Goal: Check status

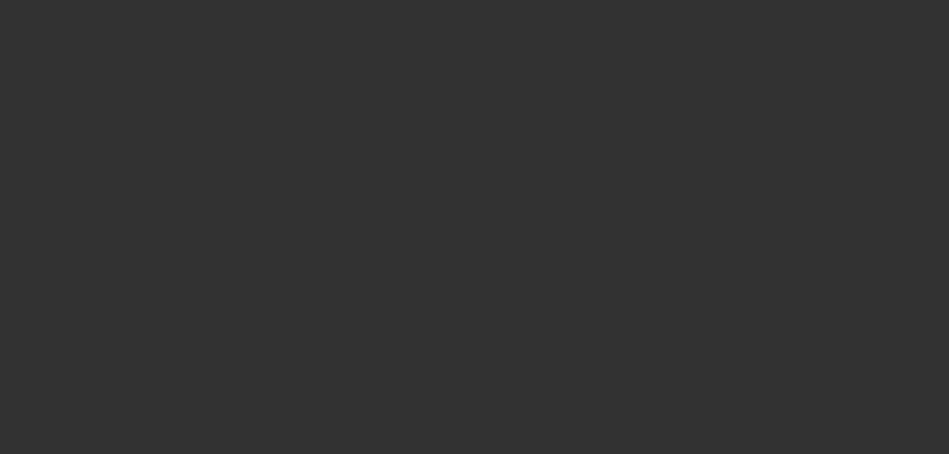
select select "3"
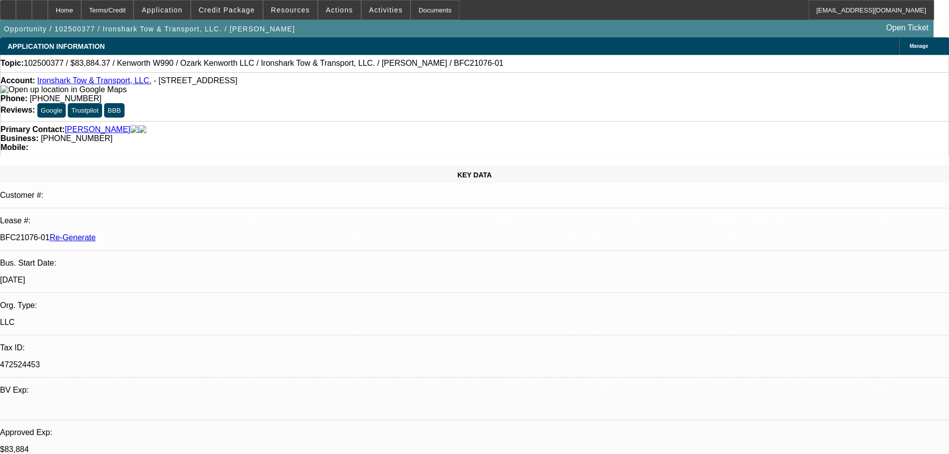
select select "0"
select select "6"
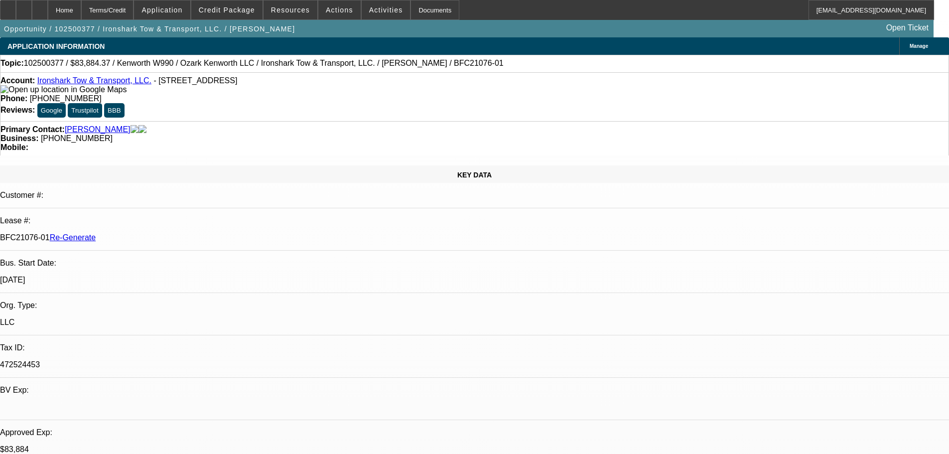
scroll to position [134, 0]
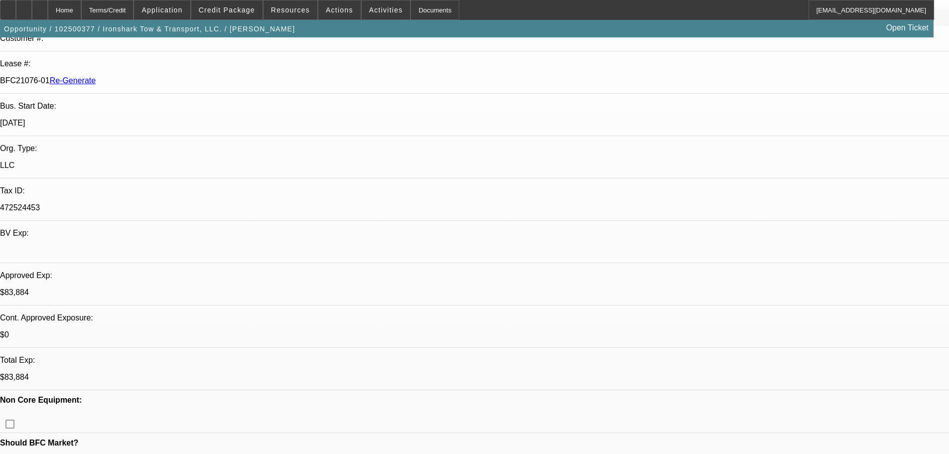
scroll to position [157, 0]
drag, startPoint x: 736, startPoint y: 216, endPoint x: 735, endPoint y: 97, distance: 119.1
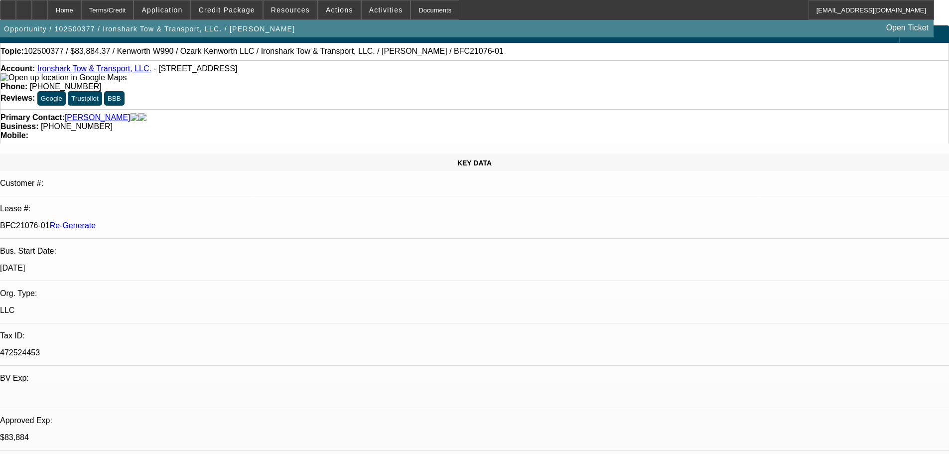
scroll to position [11, 0]
